Goal: Task Accomplishment & Management: Use online tool/utility

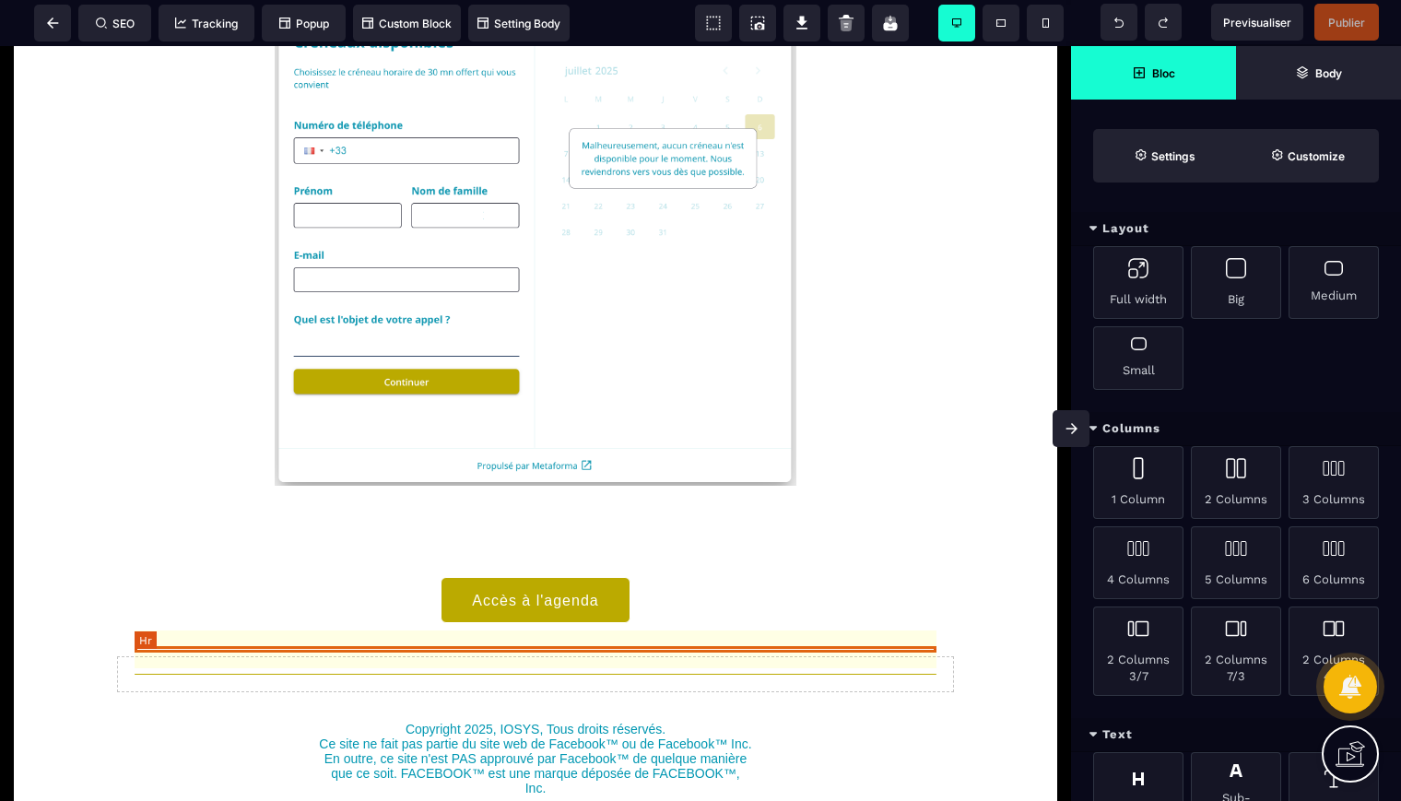
scroll to position [376, 0]
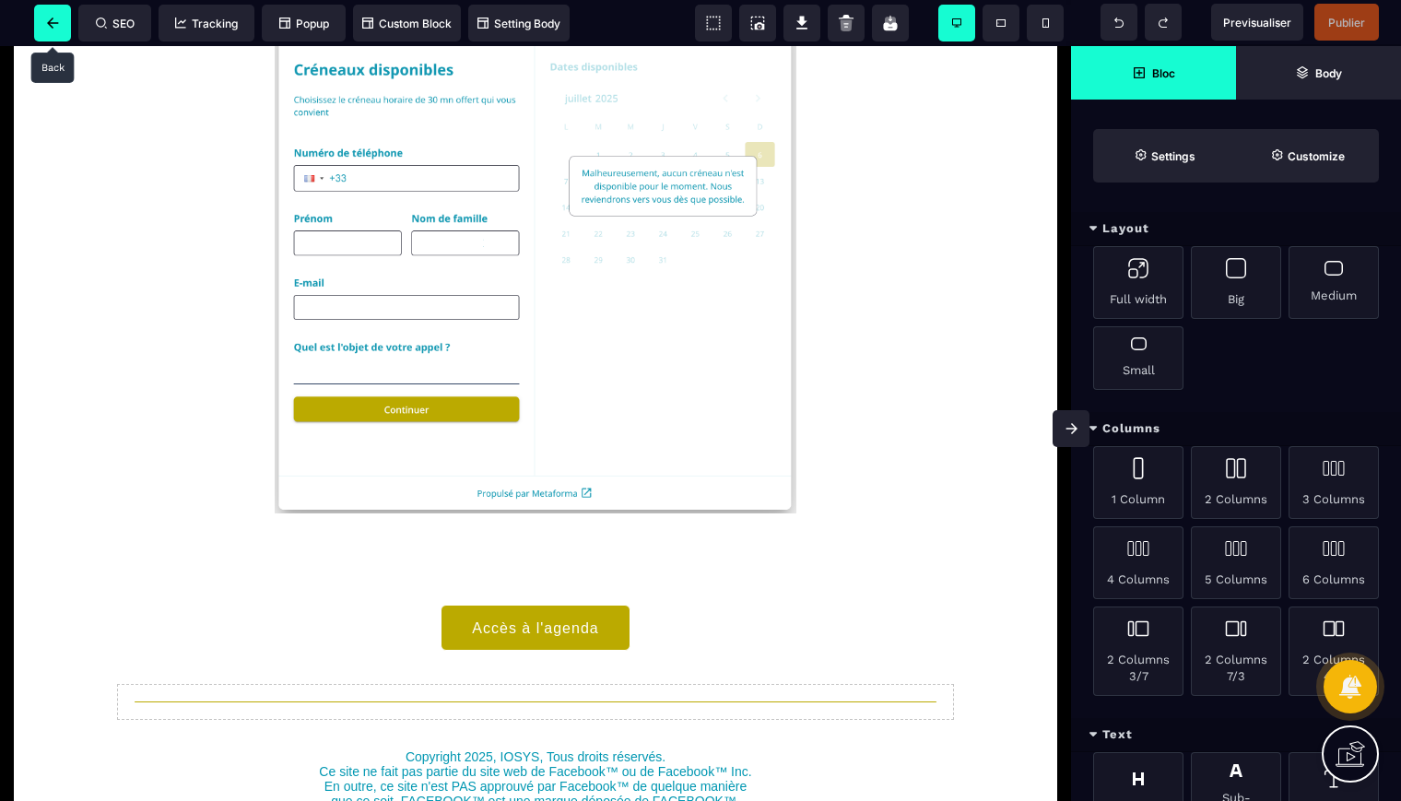
click at [53, 24] on icon at bounding box center [53, 23] width 12 height 11
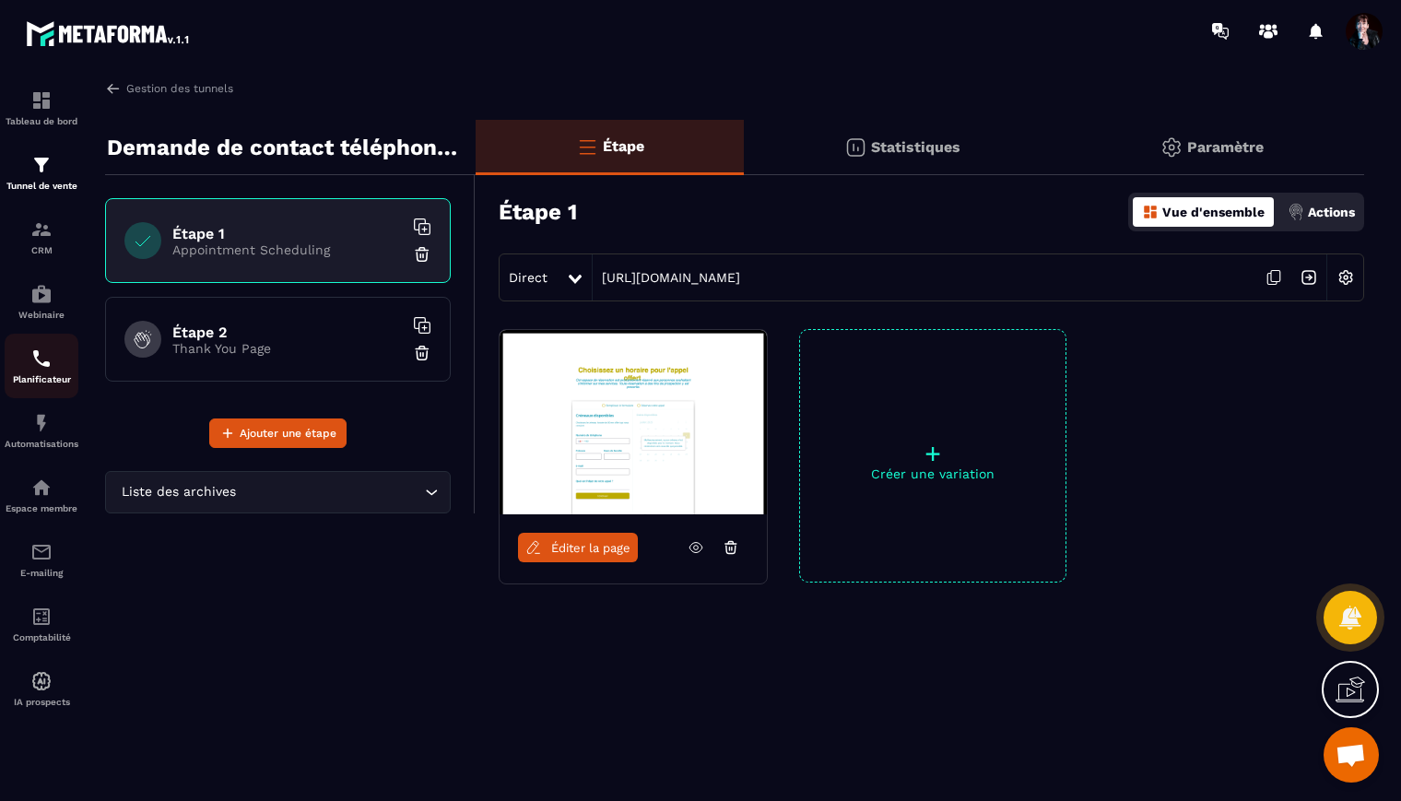
click at [48, 365] on img at bounding box center [41, 359] width 22 height 22
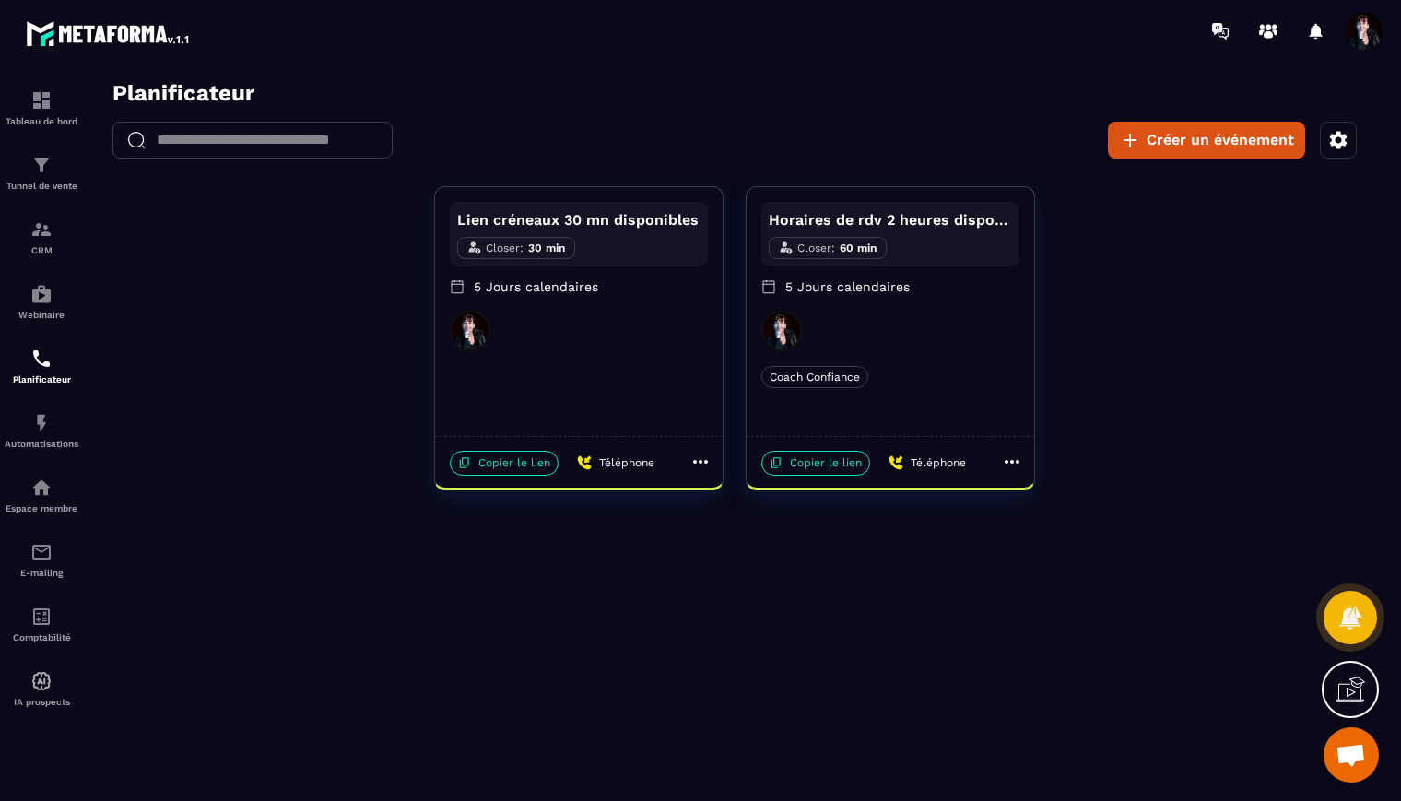
click at [529, 401] on div "Lien créneaux 30 mn disponibles Closer : 30 min 5 Jours calendaires" at bounding box center [579, 311] width 288 height 249
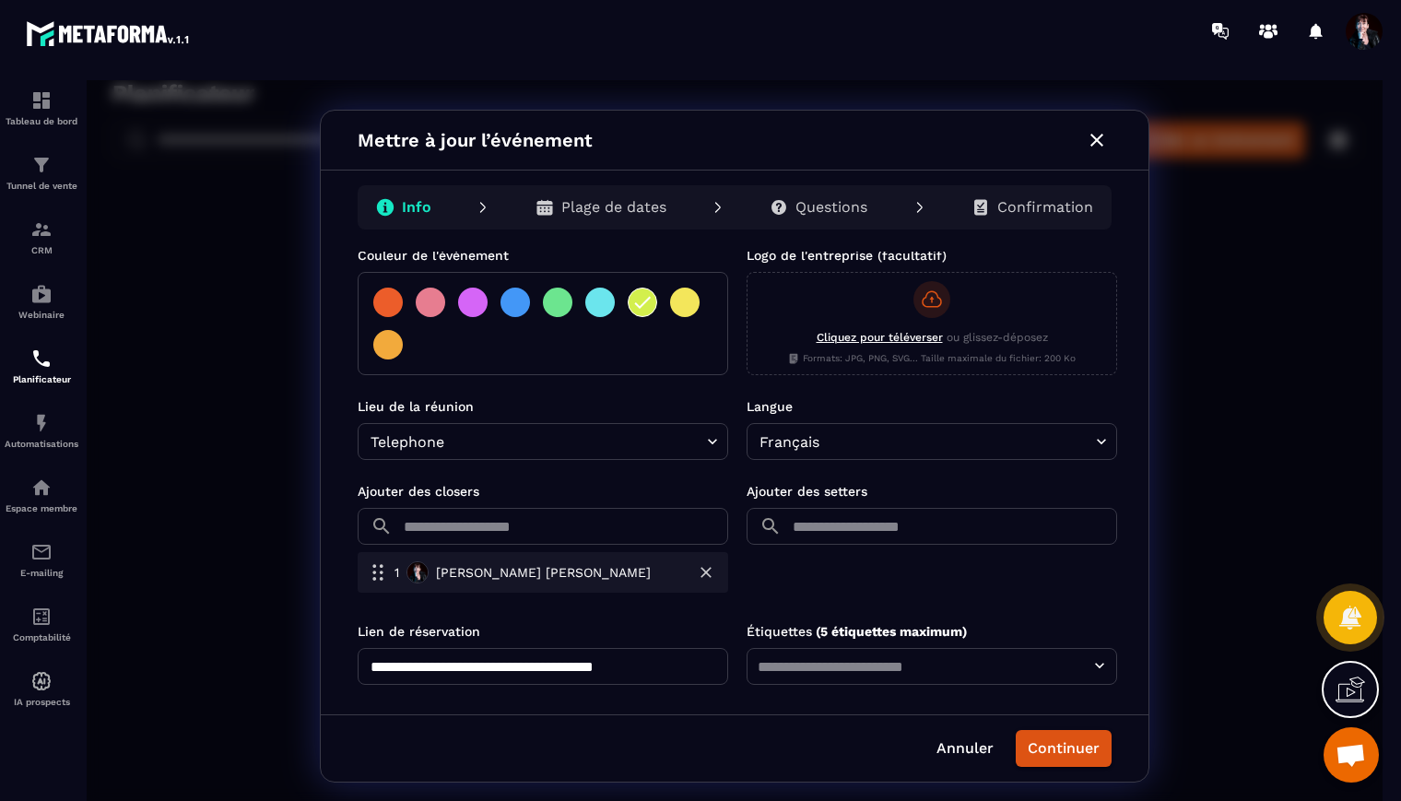
scroll to position [397, 0]
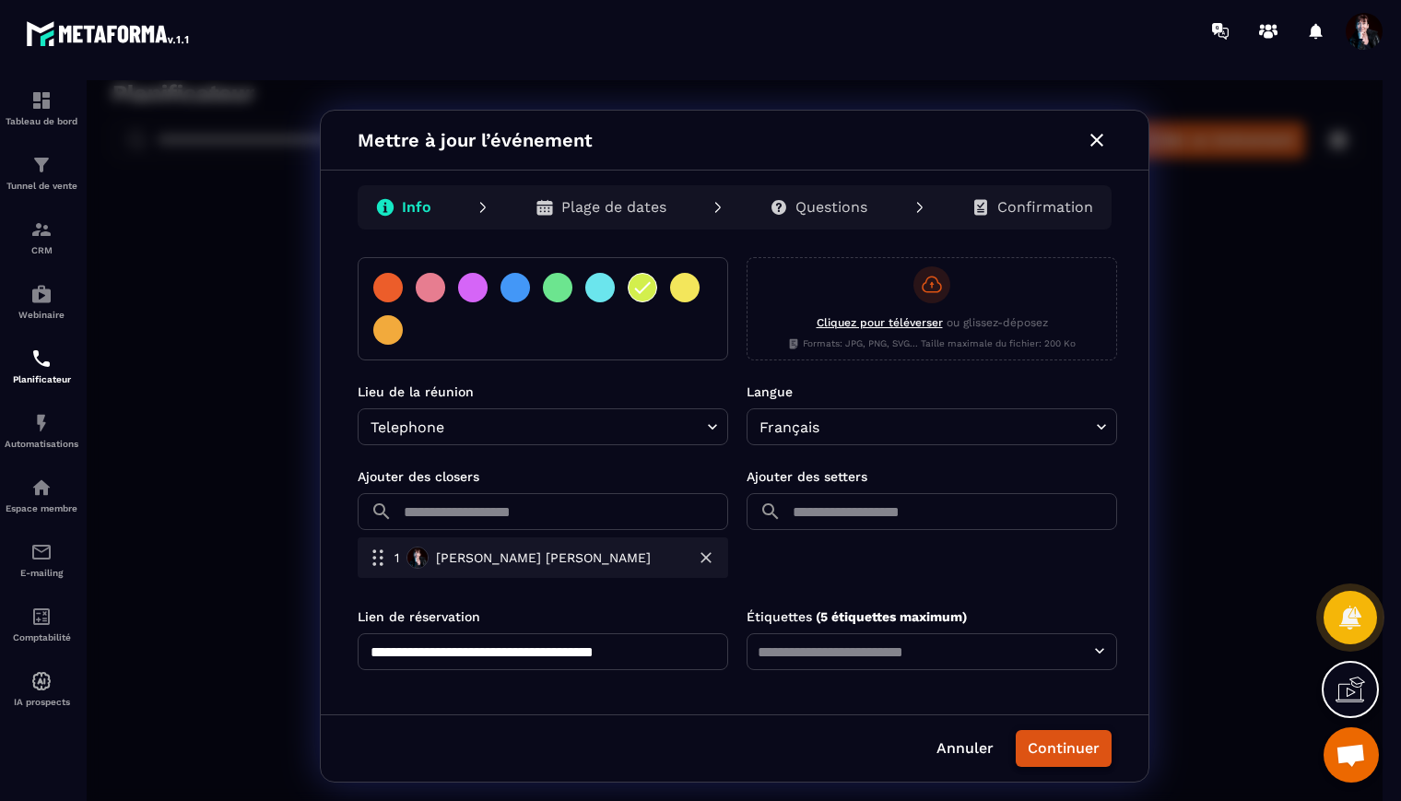
click at [1074, 739] on button "Continuer" at bounding box center [1064, 748] width 96 height 37
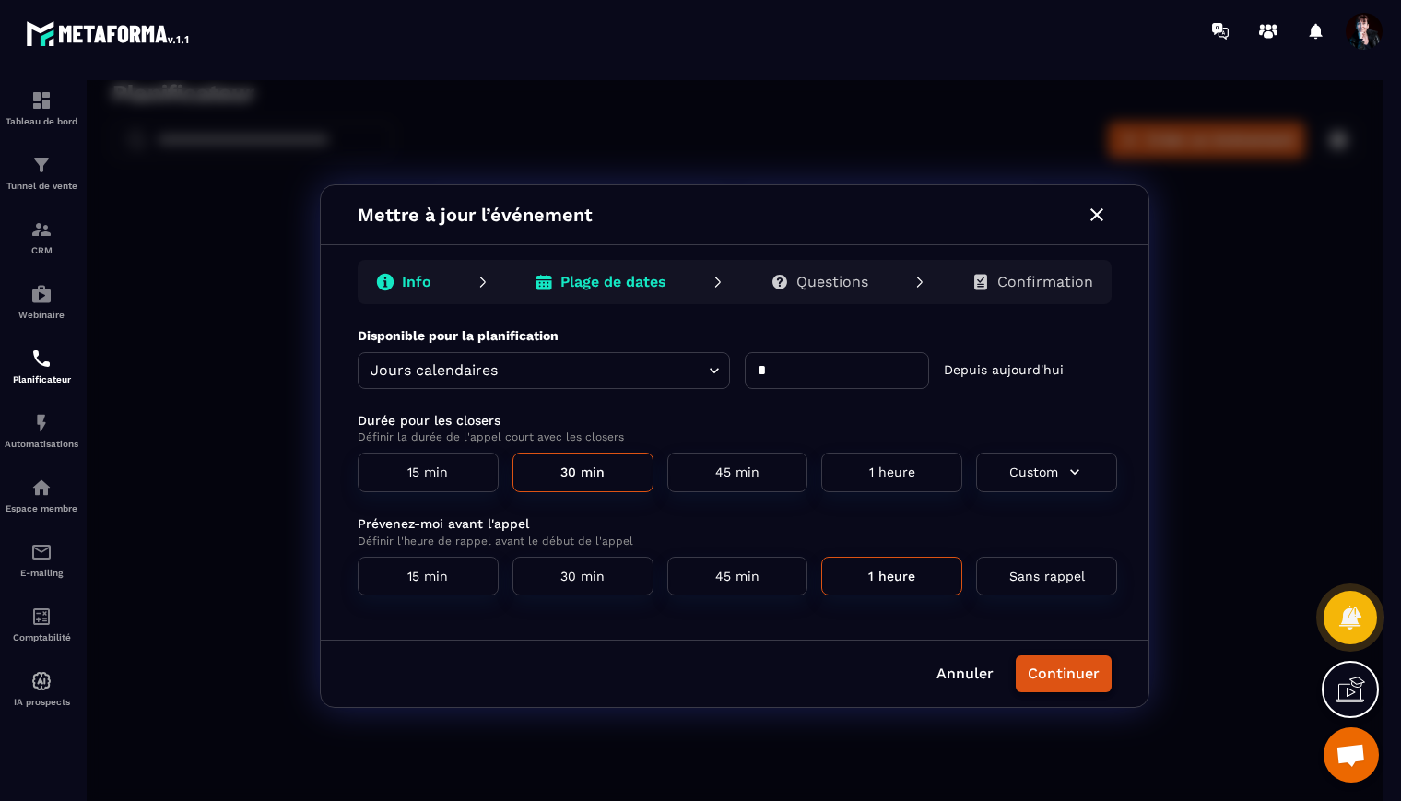
scroll to position [0, 0]
click at [1077, 682] on button "Continuer" at bounding box center [1064, 674] width 96 height 37
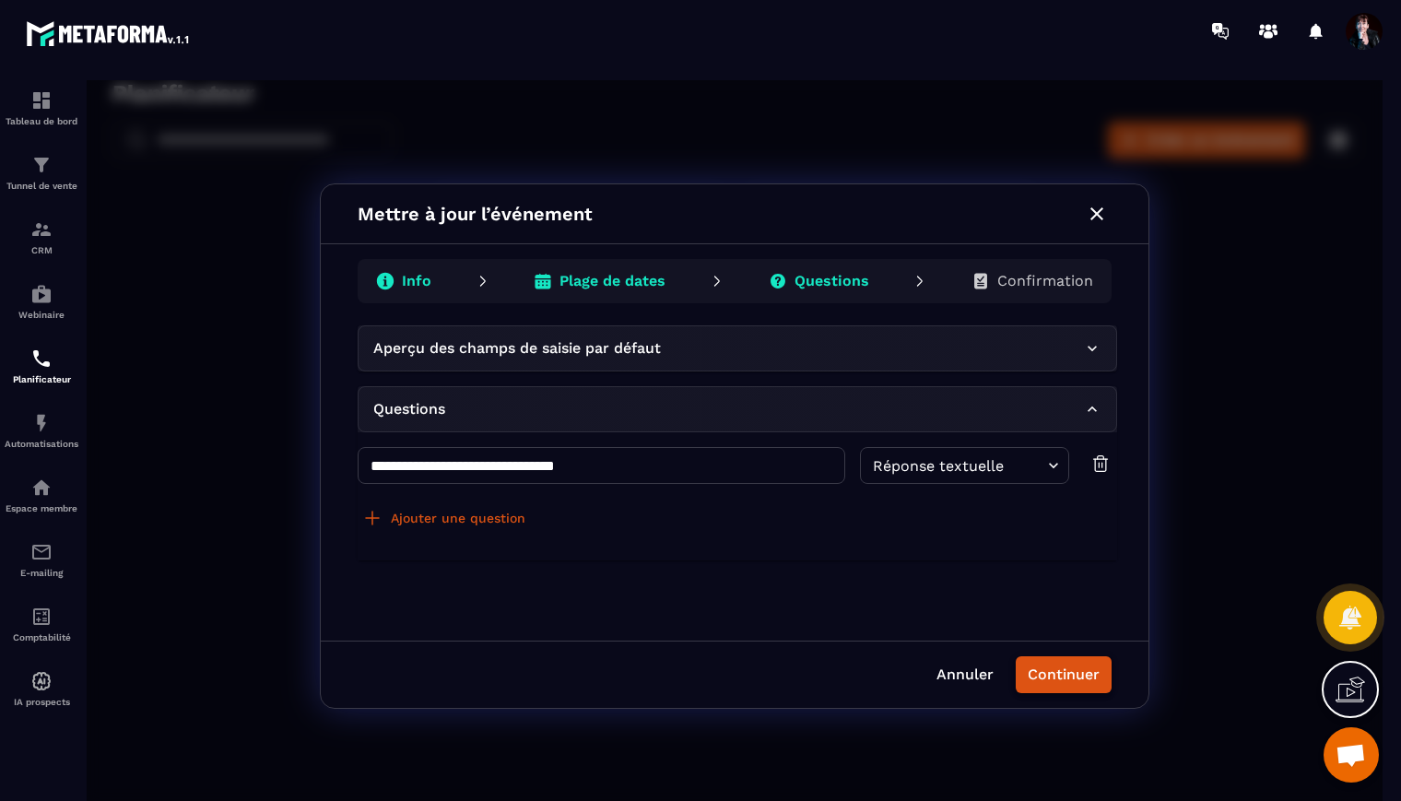
click at [1067, 670] on button "Continuer" at bounding box center [1064, 674] width 96 height 37
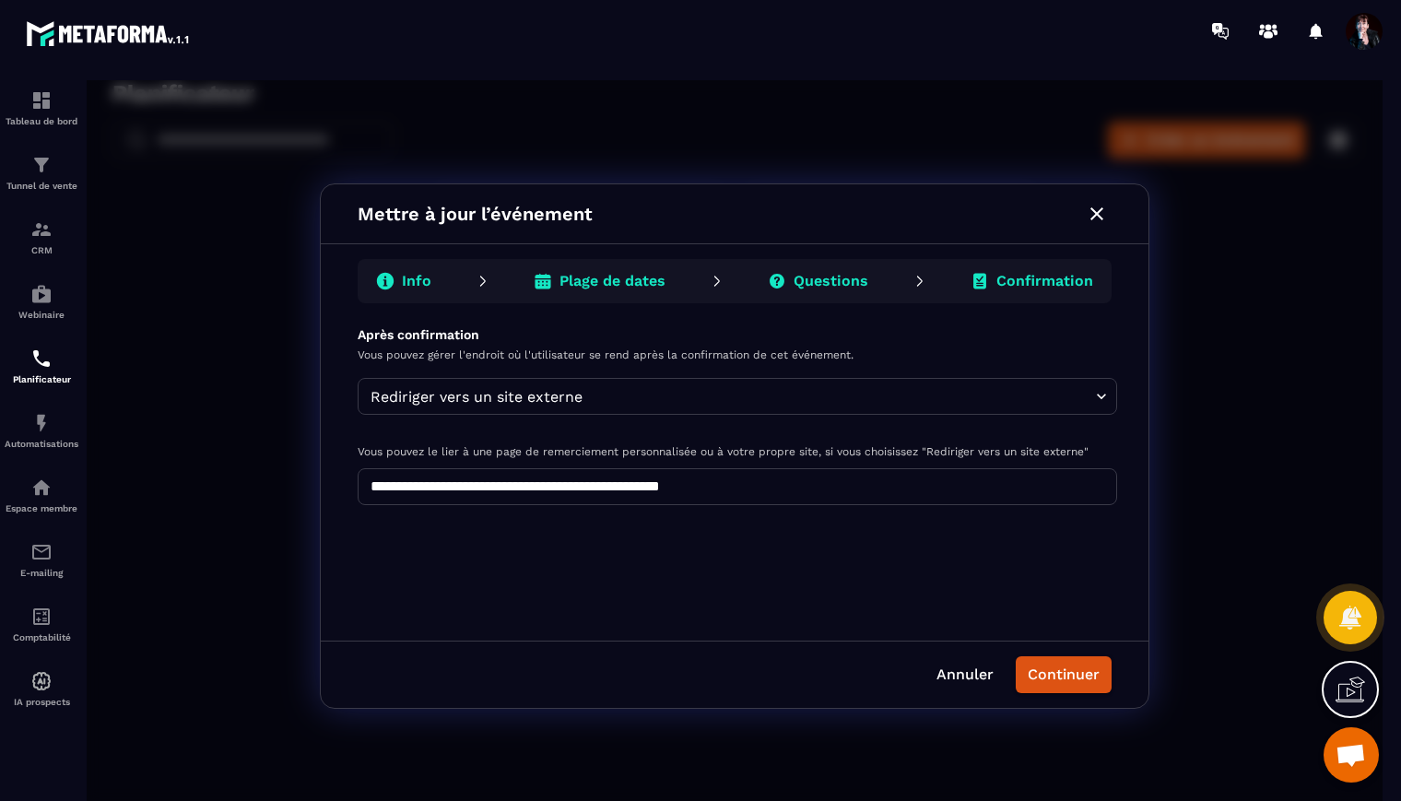
drag, startPoint x: 798, startPoint y: 483, endPoint x: 350, endPoint y: 479, distance: 447.2
click at [349, 479] on div "**********" at bounding box center [735, 482] width 828 height 315
paste input "**********"
type input "**********"
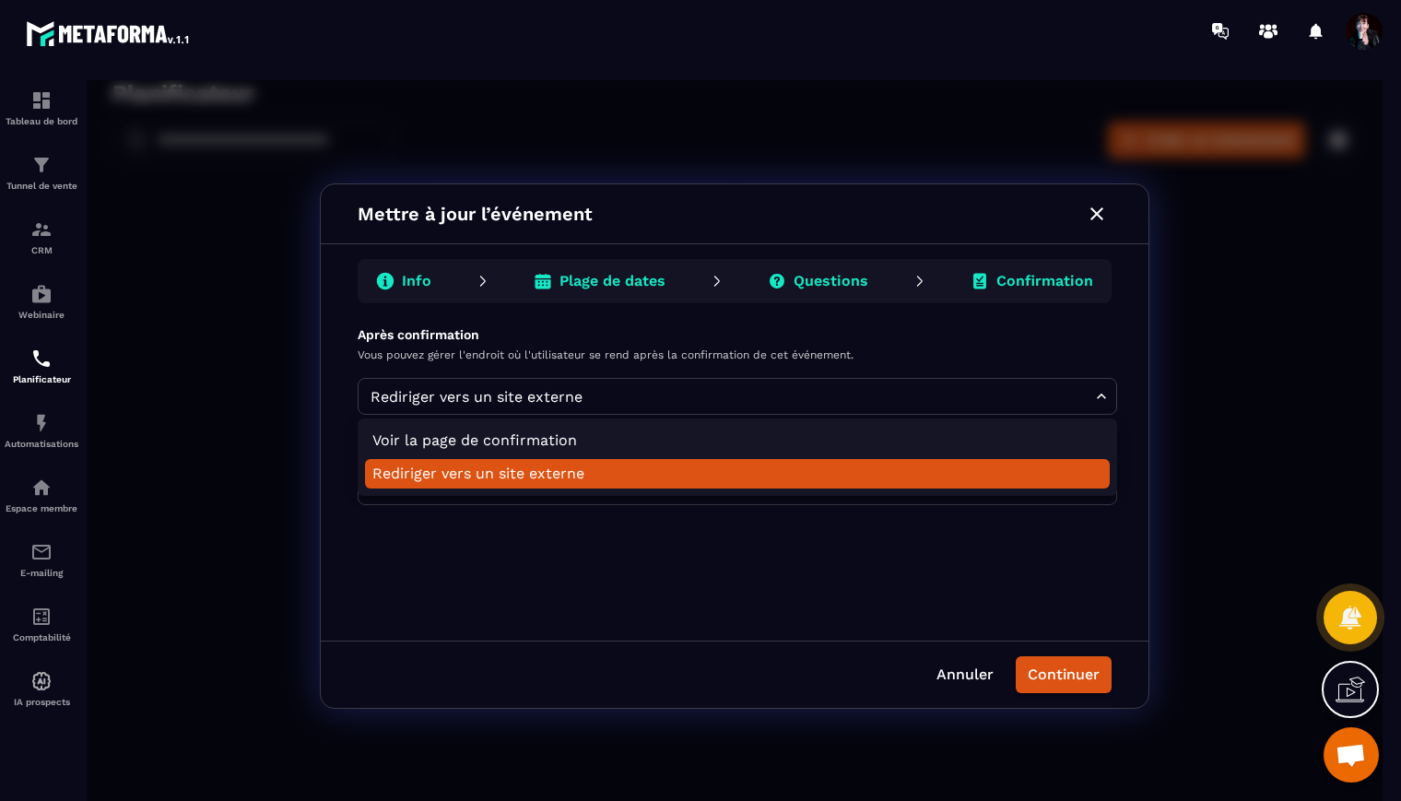
click at [1104, 396] on body "**********" at bounding box center [735, 446] width 1296 height 732
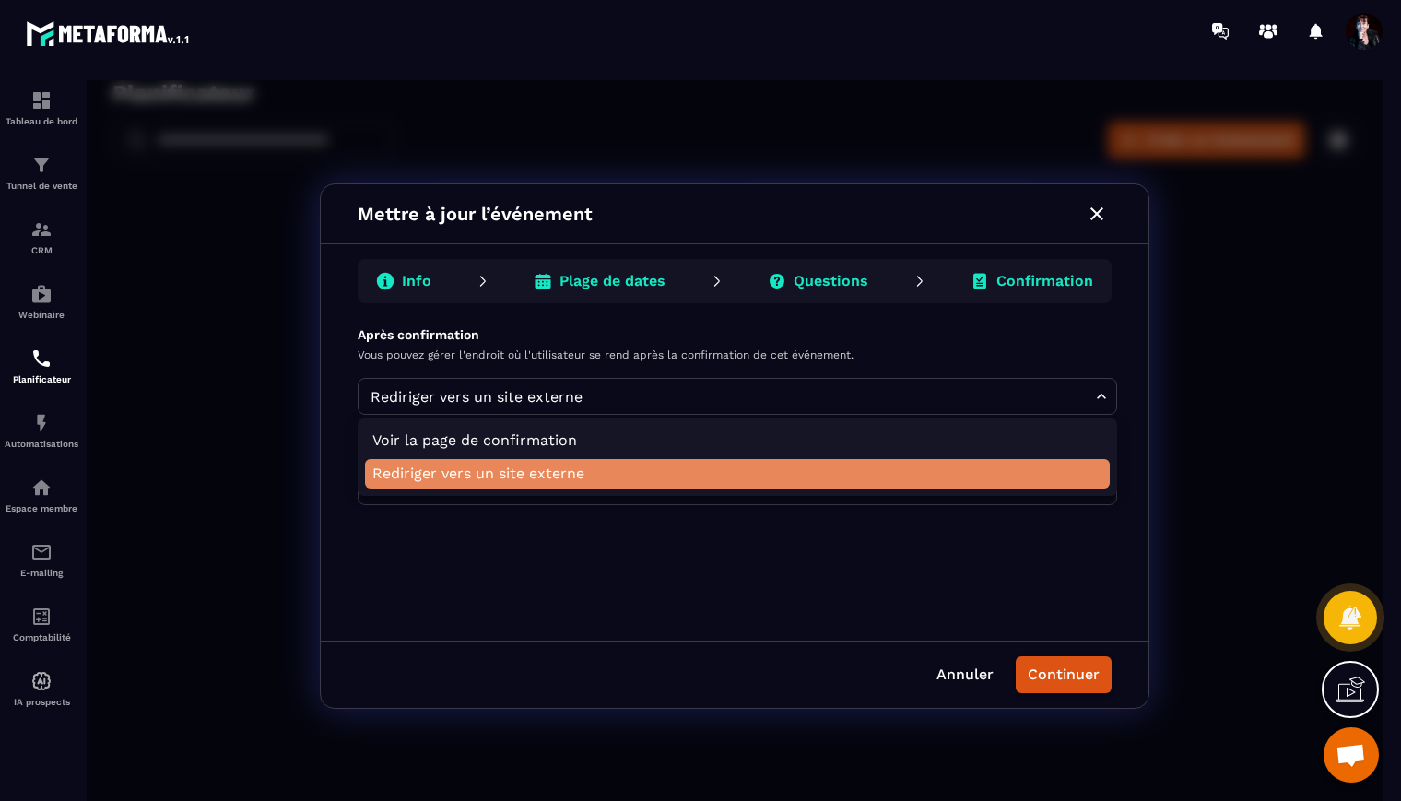
click at [1063, 472] on li "Rediriger vers un site externe" at bounding box center [737, 474] width 745 height 30
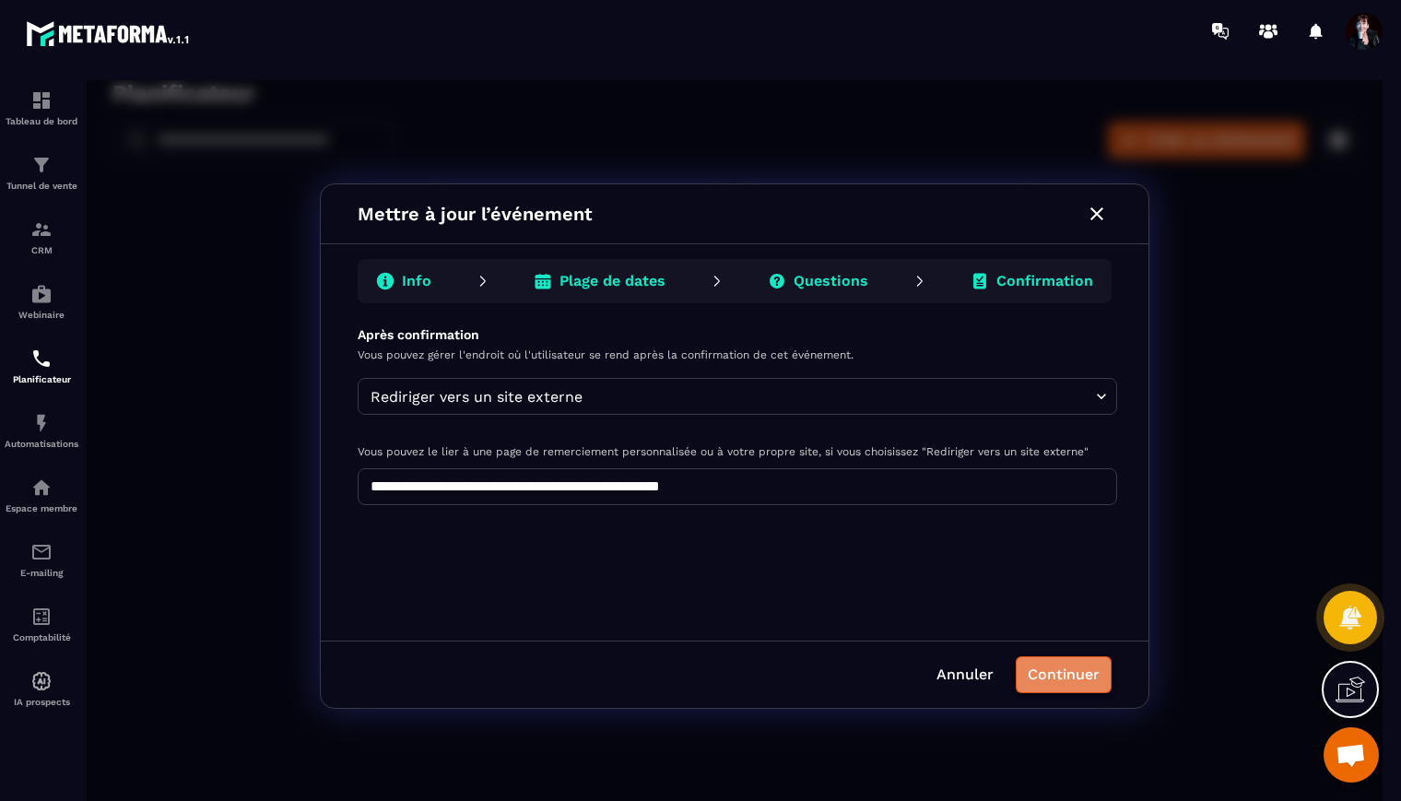
click at [1058, 679] on button "Continuer" at bounding box center [1064, 674] width 96 height 37
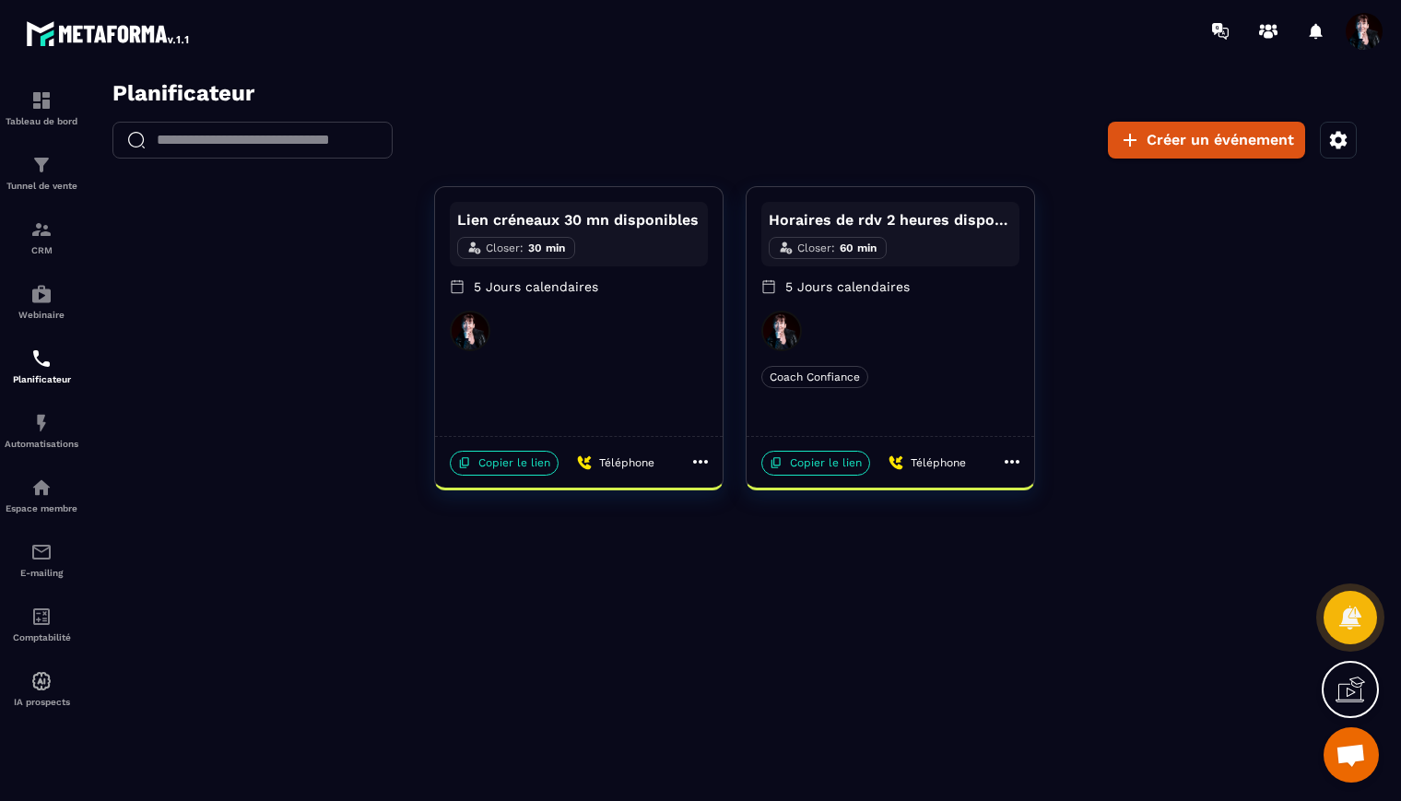
click at [700, 465] on icon at bounding box center [701, 462] width 22 height 22
click at [502, 463] on div at bounding box center [735, 446] width 1296 height 732
click at [505, 464] on p "Copier le lien" at bounding box center [504, 463] width 109 height 25
click at [39, 168] on img at bounding box center [41, 165] width 22 height 22
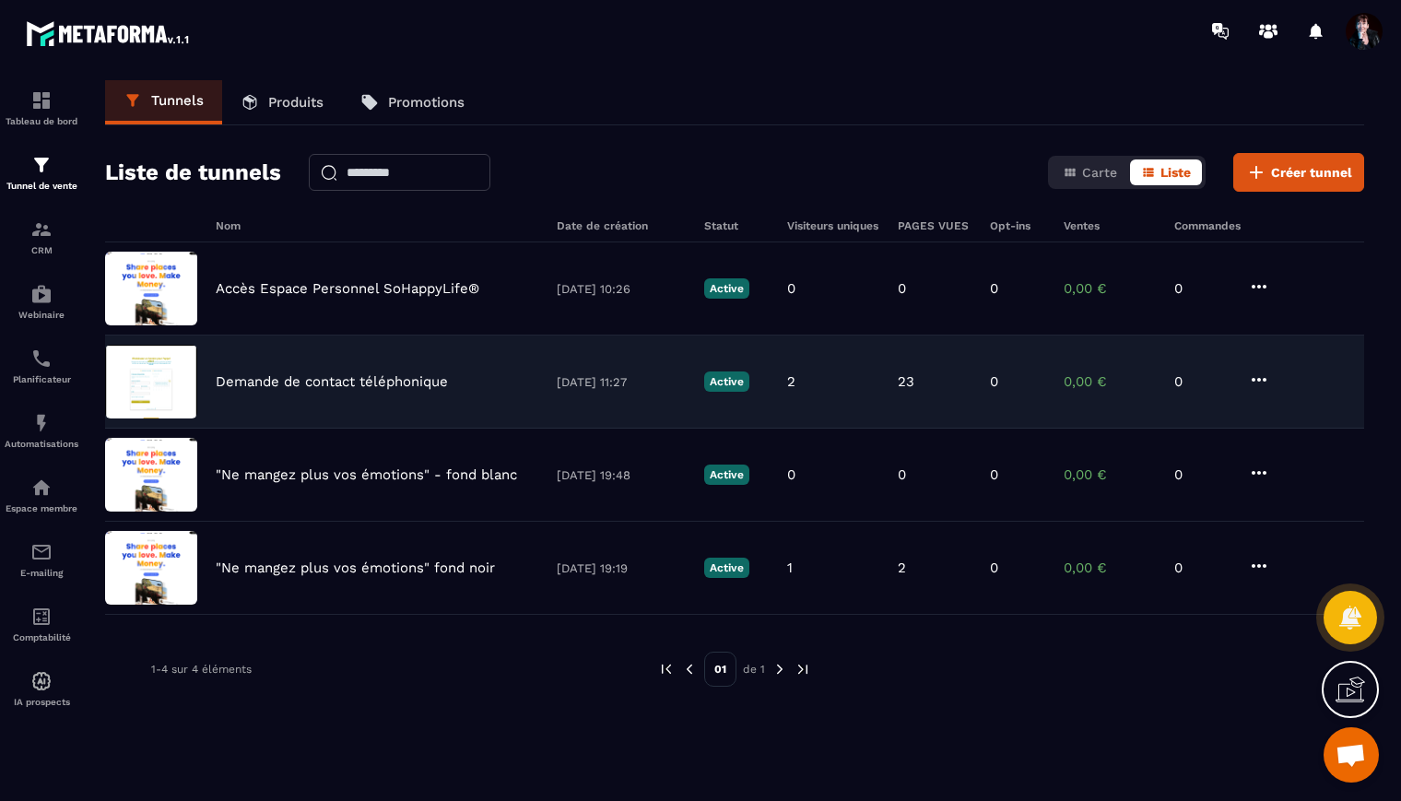
click at [382, 380] on p "Demande de contact téléphonique" at bounding box center [332, 381] width 232 height 17
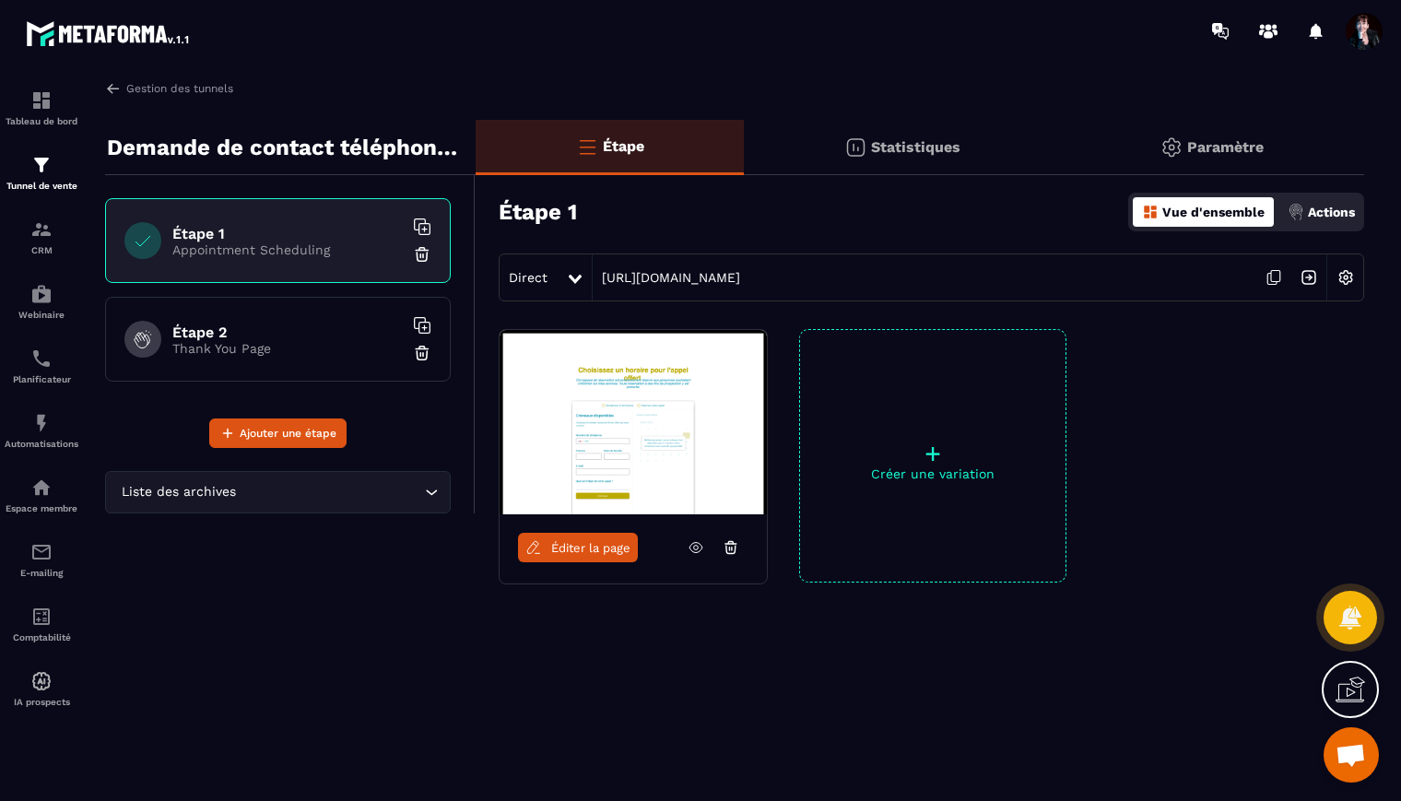
click at [565, 551] on span "Éditer la page" at bounding box center [590, 548] width 79 height 14
